Goal: Information Seeking & Learning: Learn about a topic

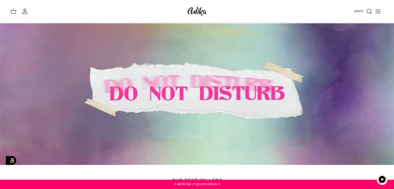
click at [324, 6] on div "חיפוש" at bounding box center [298, 11] width 170 height 11
drag, startPoint x: 210, startPoint y: 10, endPoint x: 176, endPoint y: 10, distance: 33.6
click at [176, 10] on div "חיפוש החשבון שלי חיפוש" at bounding box center [197, 11] width 394 height 23
click at [164, 13] on div "החשבון שלי חיפוש" at bounding box center [95, 11] width 170 height 7
drag, startPoint x: 170, startPoint y: 13, endPoint x: 227, endPoint y: 10, distance: 57.0
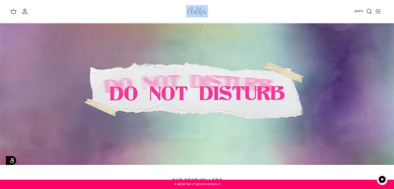
click at [227, 10] on div "חיפוש החשבון שלי חיפוש" at bounding box center [197, 11] width 394 height 23
click at [227, 10] on div "חיפוש" at bounding box center [298, 11] width 170 height 11
drag, startPoint x: 209, startPoint y: 11, endPoint x: 181, endPoint y: 12, distance: 28.0
click at [181, 12] on div "חיפוש החשבון שלי חיפוש" at bounding box center [197, 11] width 394 height 23
click at [168, 13] on div "החשבון שלי חיפוש" at bounding box center [95, 11] width 170 height 7
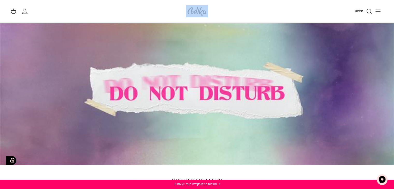
drag, startPoint x: 221, startPoint y: 10, endPoint x: 186, endPoint y: 15, distance: 35.8
click at [186, 15] on div "חיפוש החשבון שלי חיפוש" at bounding box center [197, 11] width 394 height 23
click at [168, 17] on div "חיפוש החשבון שלי חיפוש" at bounding box center [197, 11] width 394 height 23
drag, startPoint x: 172, startPoint y: 14, endPoint x: 211, endPoint y: 16, distance: 39.4
click at [211, 16] on div "חיפוש החשבון שלי חיפוש" at bounding box center [197, 11] width 394 height 23
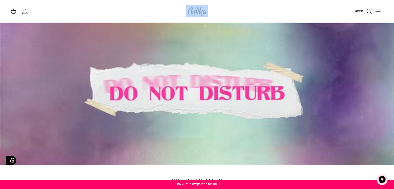
click at [211, 16] on div "חיפוש החשבון שלי חיפוש" at bounding box center [197, 11] width 394 height 23
drag, startPoint x: 176, startPoint y: 6, endPoint x: 207, endPoint y: 13, distance: 31.4
click at [207, 13] on div "חיפוש החשבון שלי חיפוש" at bounding box center [197, 11] width 394 height 23
click at [217, 13] on div "חיפוש" at bounding box center [298, 11] width 170 height 11
drag, startPoint x: 218, startPoint y: 13, endPoint x: 187, endPoint y: 12, distance: 31.1
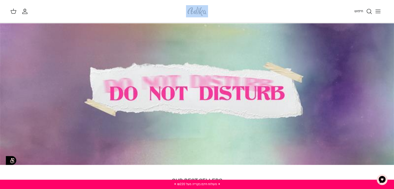
click at [187, 12] on div "חיפוש החשבון שלי חיפוש" at bounding box center [197, 11] width 394 height 23
click at [172, 12] on div "החשבון שלי חיפוש" at bounding box center [95, 11] width 170 height 7
drag, startPoint x: 162, startPoint y: 10, endPoint x: 210, endPoint y: 10, distance: 47.3
click at [210, 10] on div "חיפוש החשבון שלי חיפוש" at bounding box center [197, 11] width 394 height 23
click at [217, 10] on div "חיפוש" at bounding box center [298, 11] width 170 height 11
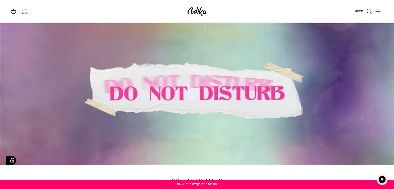
click at [161, 15] on div "חיפוש החשבון שלי חיפוש" at bounding box center [197, 11] width 394 height 23
drag, startPoint x: 145, startPoint y: 15, endPoint x: 243, endPoint y: 15, distance: 98.1
click at [243, 15] on div "חיפוש החשבון שלי חיפוש" at bounding box center [197, 11] width 394 height 23
click at [244, 15] on div "חיפוש" at bounding box center [298, 11] width 170 height 11
drag, startPoint x: 211, startPoint y: 11, endPoint x: 187, endPoint y: 11, distance: 24.6
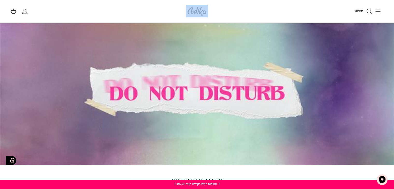
click at [187, 11] on div "חיפוש החשבון שלי חיפוש" at bounding box center [197, 11] width 394 height 23
click at [175, 14] on div "החשבון שלי חיפוש" at bounding box center [95, 11] width 170 height 7
drag, startPoint x: 180, startPoint y: 8, endPoint x: 222, endPoint y: 13, distance: 41.9
click at [222, 13] on div "חיפוש החשבון שלי חיפוש" at bounding box center [197, 11] width 394 height 23
click at [222, 13] on div "חיפוש" at bounding box center [298, 11] width 170 height 11
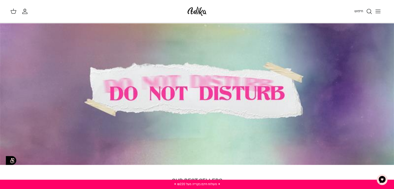
click at [174, 87] on div at bounding box center [197, 94] width 394 height 142
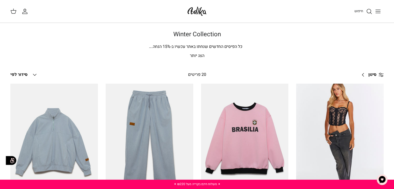
click at [197, 54] on p "הצג יותר" at bounding box center [197, 56] width 362 height 7
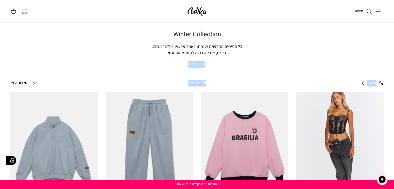
drag, startPoint x: 125, startPoint y: 54, endPoint x: 186, endPoint y: 87, distance: 68.7
click at [168, 81] on div "20 פריטים" at bounding box center [196, 83] width 89 height 7
click at [199, 69] on div "Winter Collection כל הפיסים החדשים שנחתו באתר עכשיו ב- 15 % הנחה. [PERSON_NAME]…" at bounding box center [197, 54] width 394 height 46
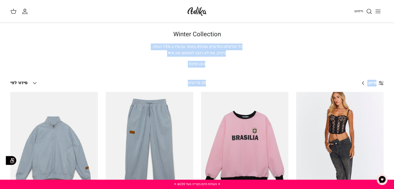
drag, startPoint x: 184, startPoint y: 86, endPoint x: 173, endPoint y: 35, distance: 52.2
click at [233, 66] on p "הצג פחות" at bounding box center [197, 64] width 362 height 7
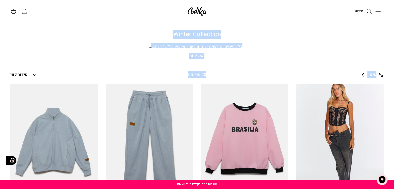
drag, startPoint x: 225, startPoint y: 23, endPoint x: 183, endPoint y: 80, distance: 69.8
click at [273, 42] on div "Winter Collection כל הפיסים החדשים שנחתו באתר עכשיו ב- 15 % הנחה. [PERSON_NAME]…" at bounding box center [196, 45] width 383 height 28
click at [363, 75] on link "סינון Right" at bounding box center [371, 75] width 26 height 12
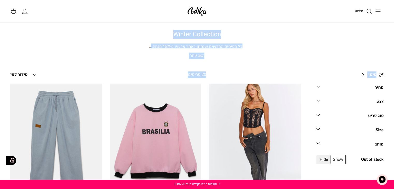
click at [297, 48] on div "כל הפיסים החדשים שנחתו באתר עכשיו ב- 15 % הנחה. [PERSON_NAME], את לא רוצה לפספס…" at bounding box center [196, 46] width 207 height 7
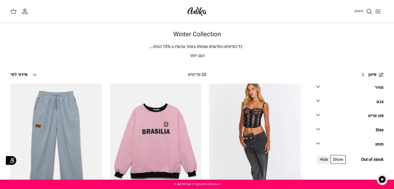
click at [373, 160] on span "Out of stock" at bounding box center [372, 159] width 23 height 7
click at [376, 128] on div "Size" at bounding box center [379, 130] width 8 height 7
click at [319, 45] on div "Winter Collection כל הפיסים החדשים שנחתו באתר עכשיו ב- 15 % הנחה. [PERSON_NAME]…" at bounding box center [196, 45] width 383 height 28
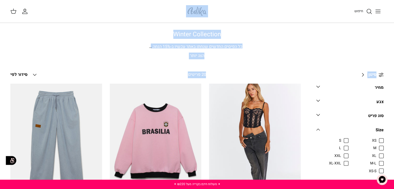
drag, startPoint x: 172, startPoint y: 77, endPoint x: 219, endPoint y: 8, distance: 83.3
click at [287, 41] on div "Winter Collection כל הפיסים החדשים שנחתו באתר עכשיו ב- 15 % הנחה. [PERSON_NAME]…" at bounding box center [196, 45] width 383 height 28
